Goal: Check status: Check status

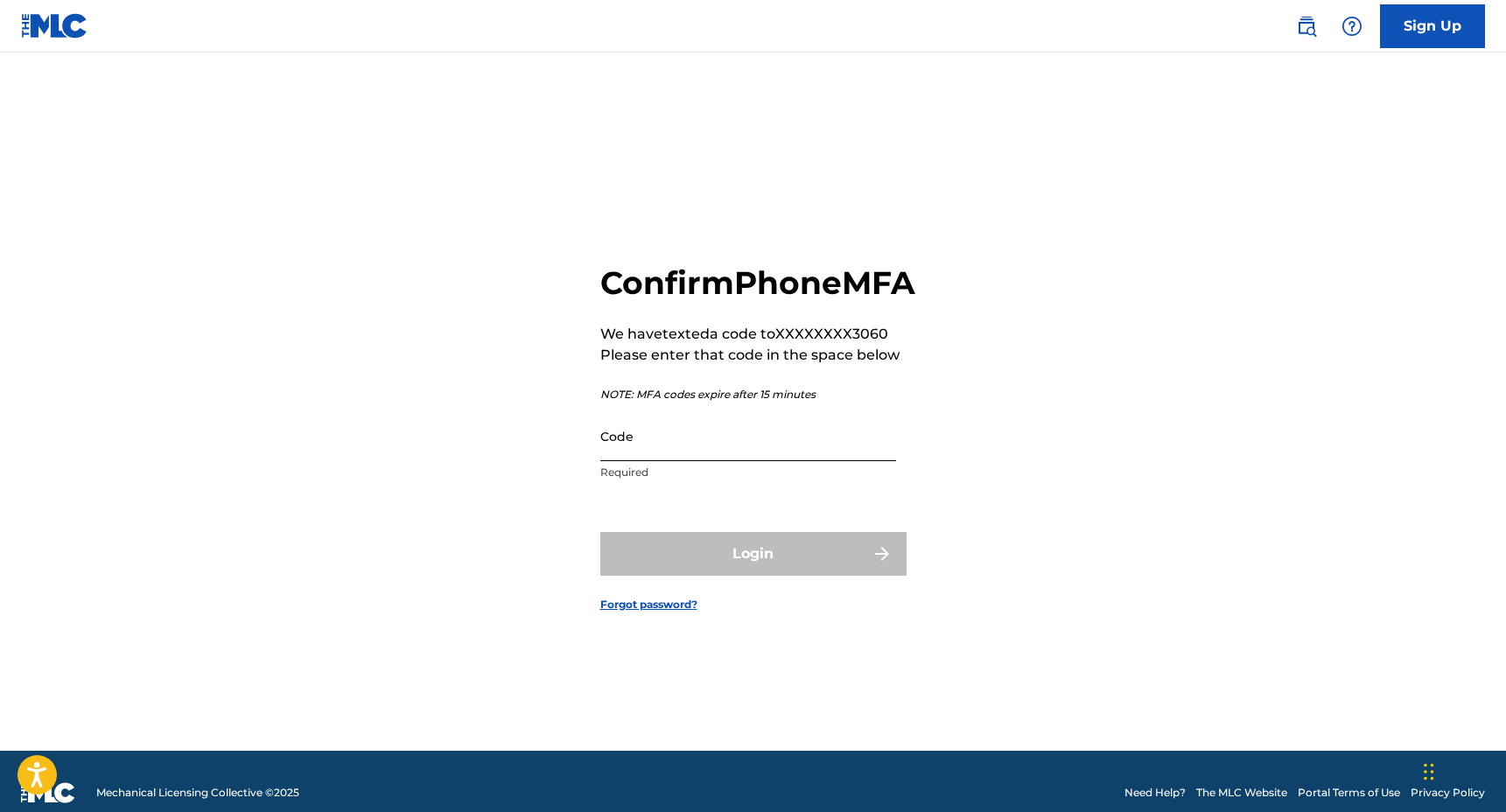
click at [753, 461] on input "Code" at bounding box center [748, 436] width 296 height 50
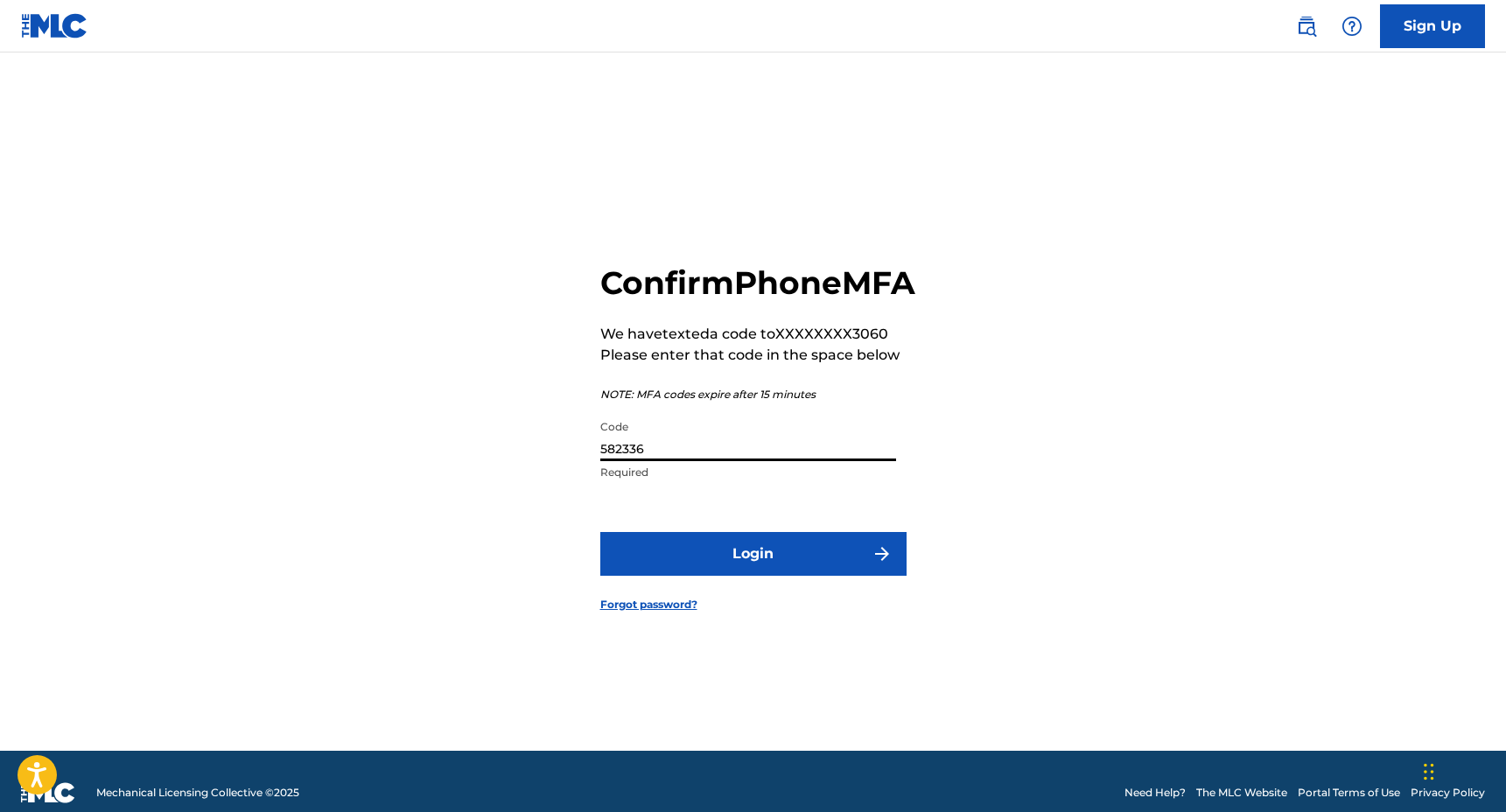
type input "582336"
click at [600, 532] on button "Login" at bounding box center [753, 554] width 307 height 44
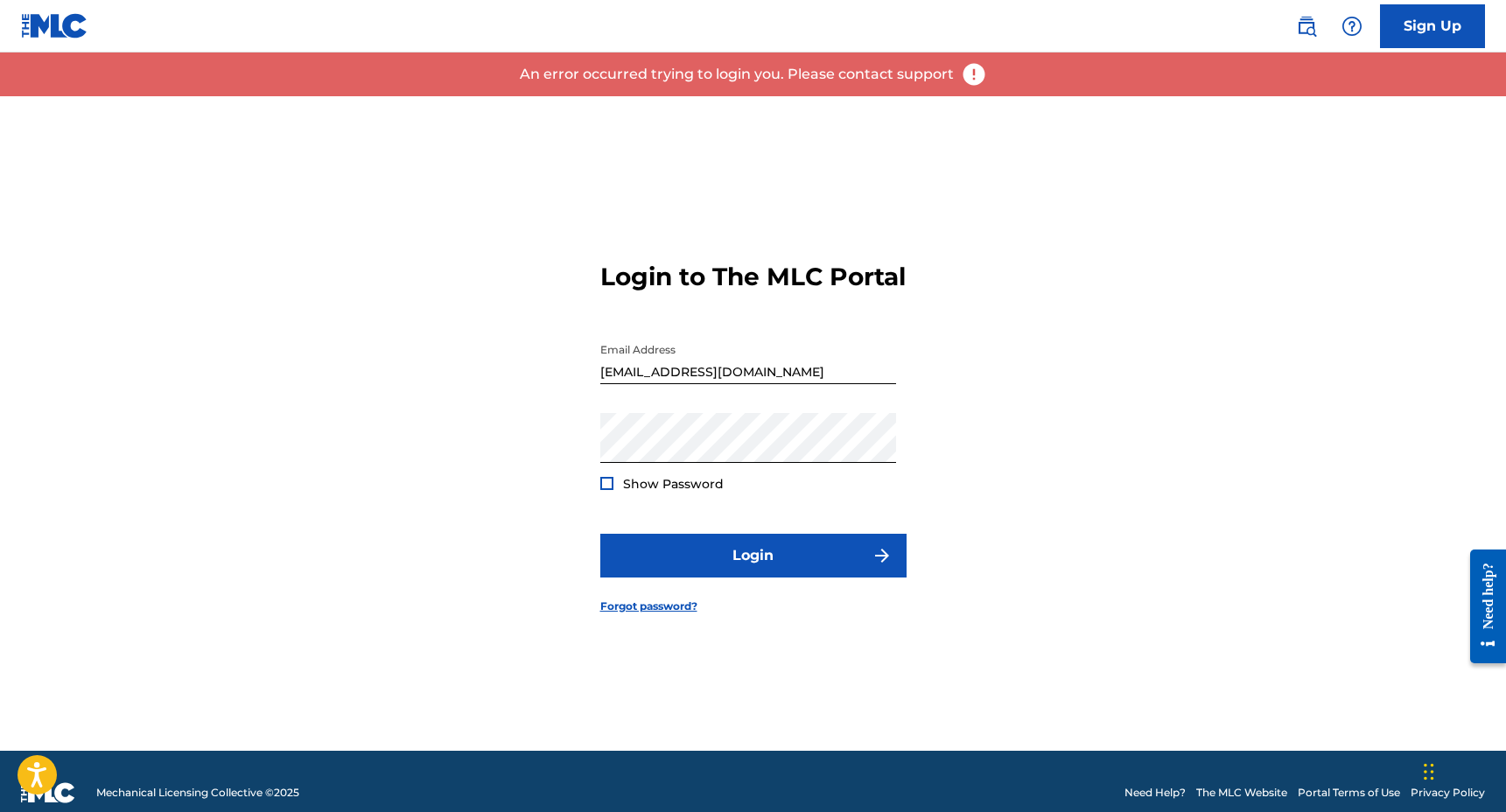
click at [671, 492] on span "Show Password" at bounding box center [673, 484] width 101 height 16
click at [605, 491] on div "Show Password" at bounding box center [662, 484] width 123 height 18
click at [607, 490] on div at bounding box center [606, 483] width 13 height 13
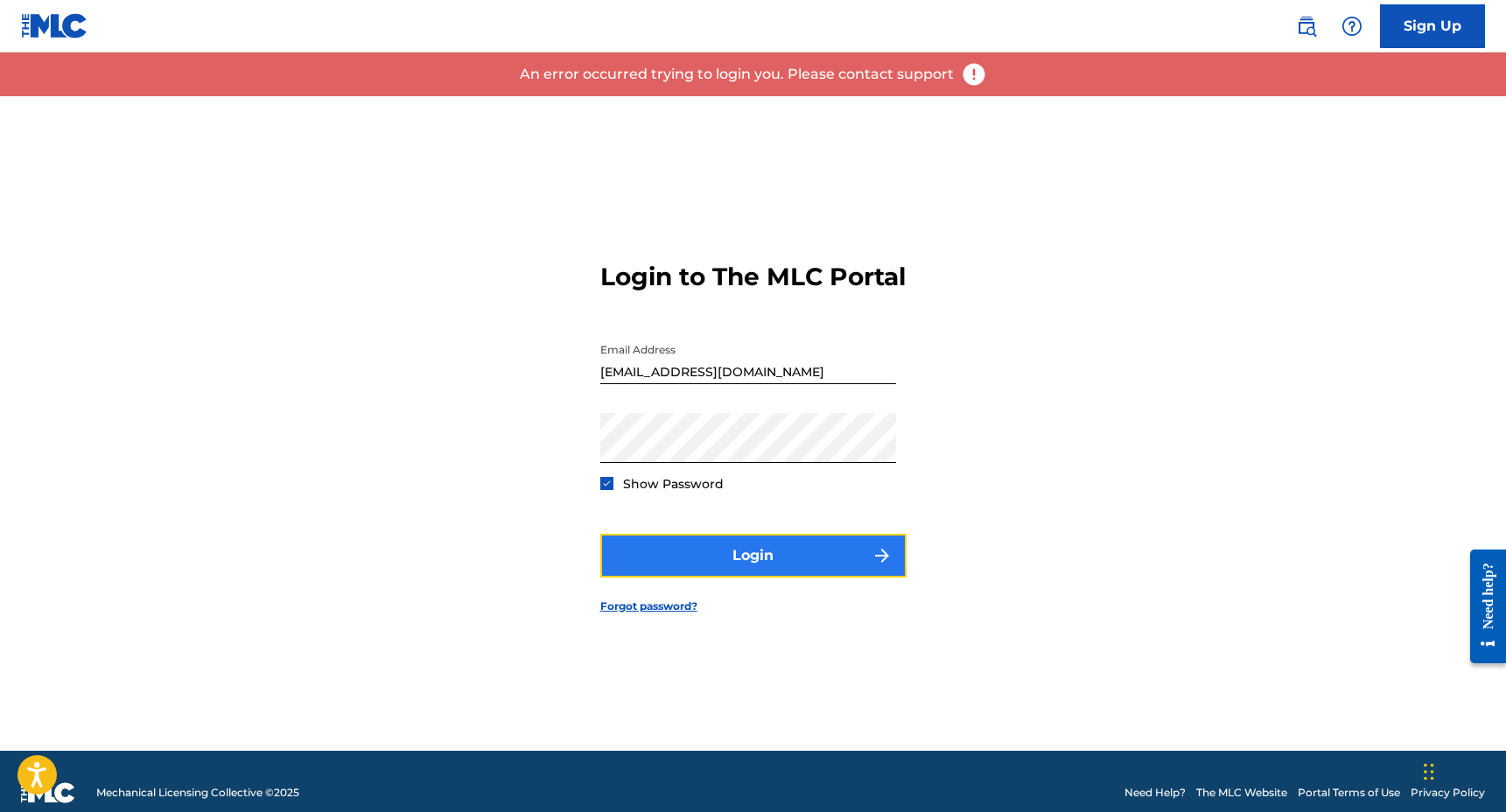
click at [727, 569] on button "Login" at bounding box center [753, 555] width 307 height 44
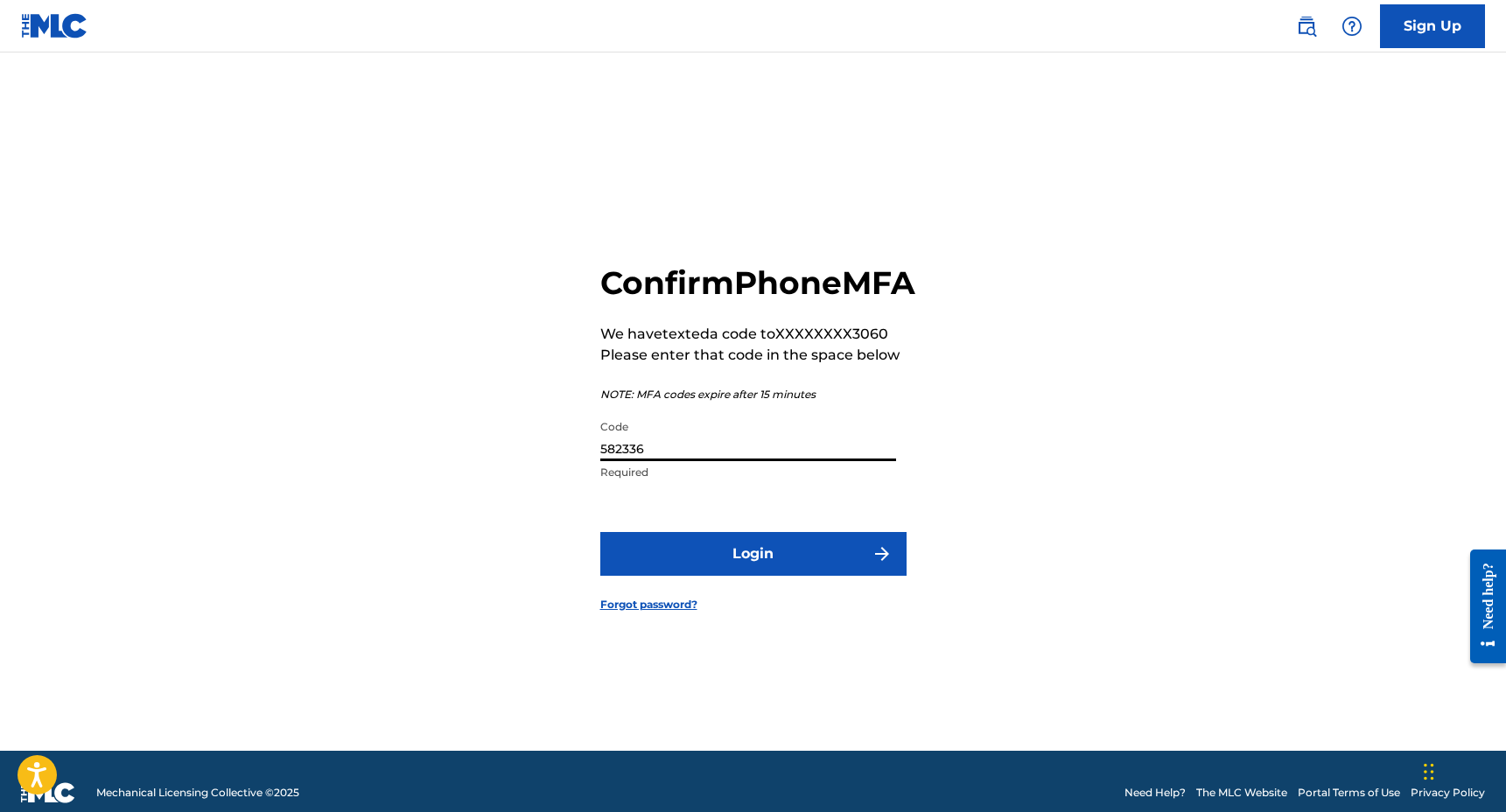
drag, startPoint x: 704, startPoint y: 463, endPoint x: 564, endPoint y: 453, distance: 140.4
click at [564, 452] on div "Confirm Phone MFA We have texted a code to XXXXXXXX3060 Please enter that code …" at bounding box center [753, 423] width 1225 height 654
type input "963610"
click at [600, 532] on button "Login" at bounding box center [753, 554] width 307 height 44
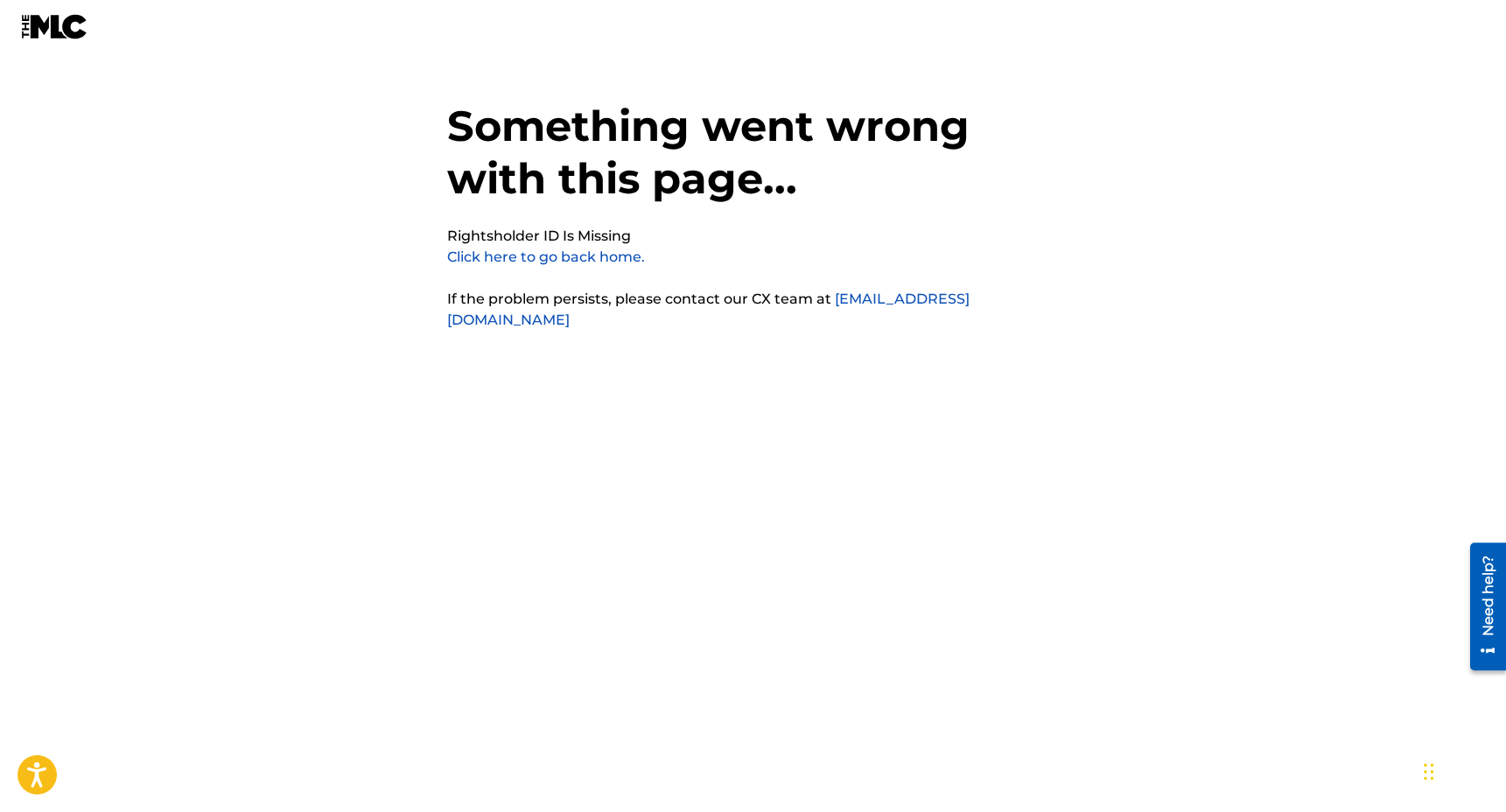
click at [604, 258] on link "Click here to go back home." at bounding box center [547, 257] width 198 height 17
click at [608, 257] on link "Click here to go back home." at bounding box center [547, 257] width 198 height 17
